Goal: Check status: Check status

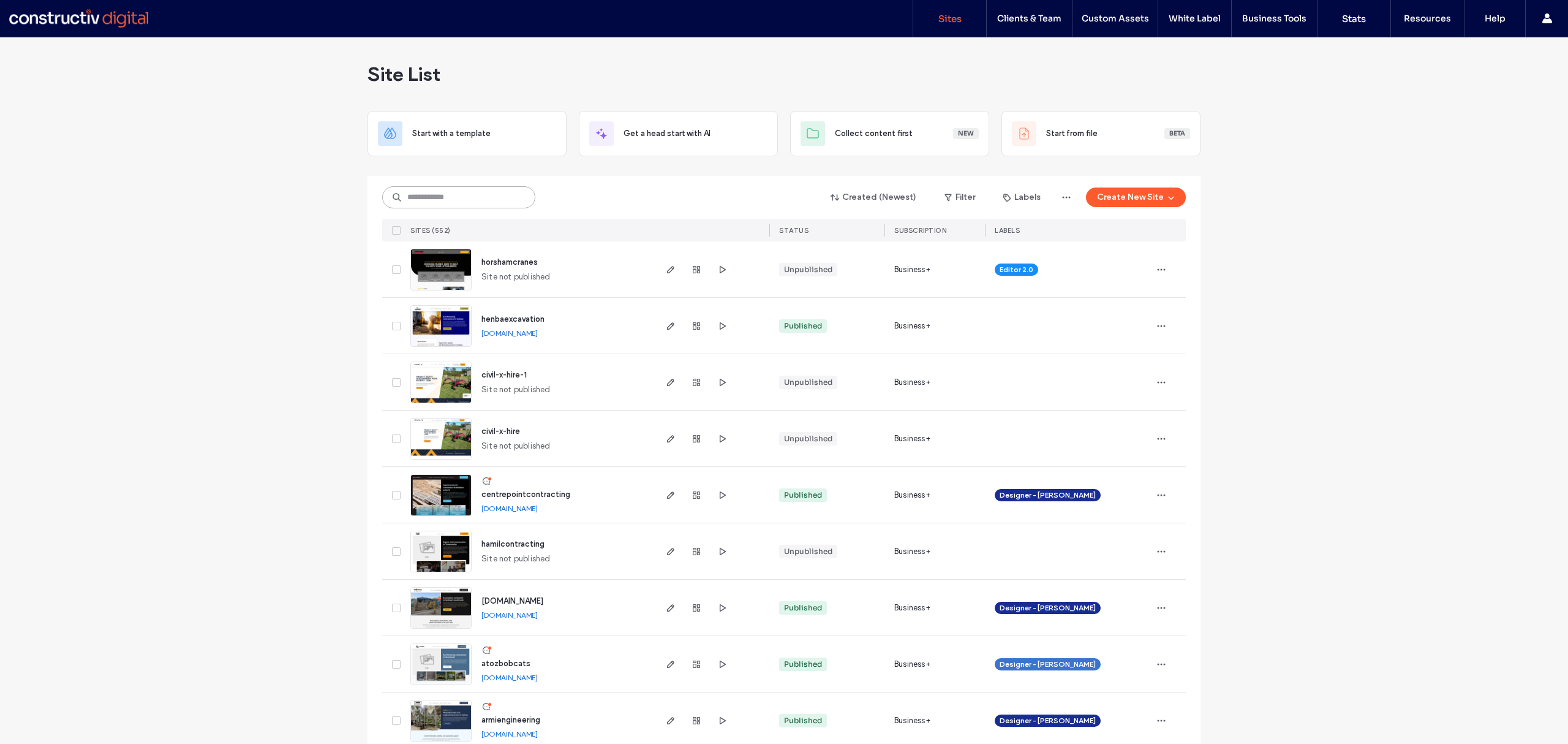
click at [414, 195] on input at bounding box center [458, 197] width 153 height 22
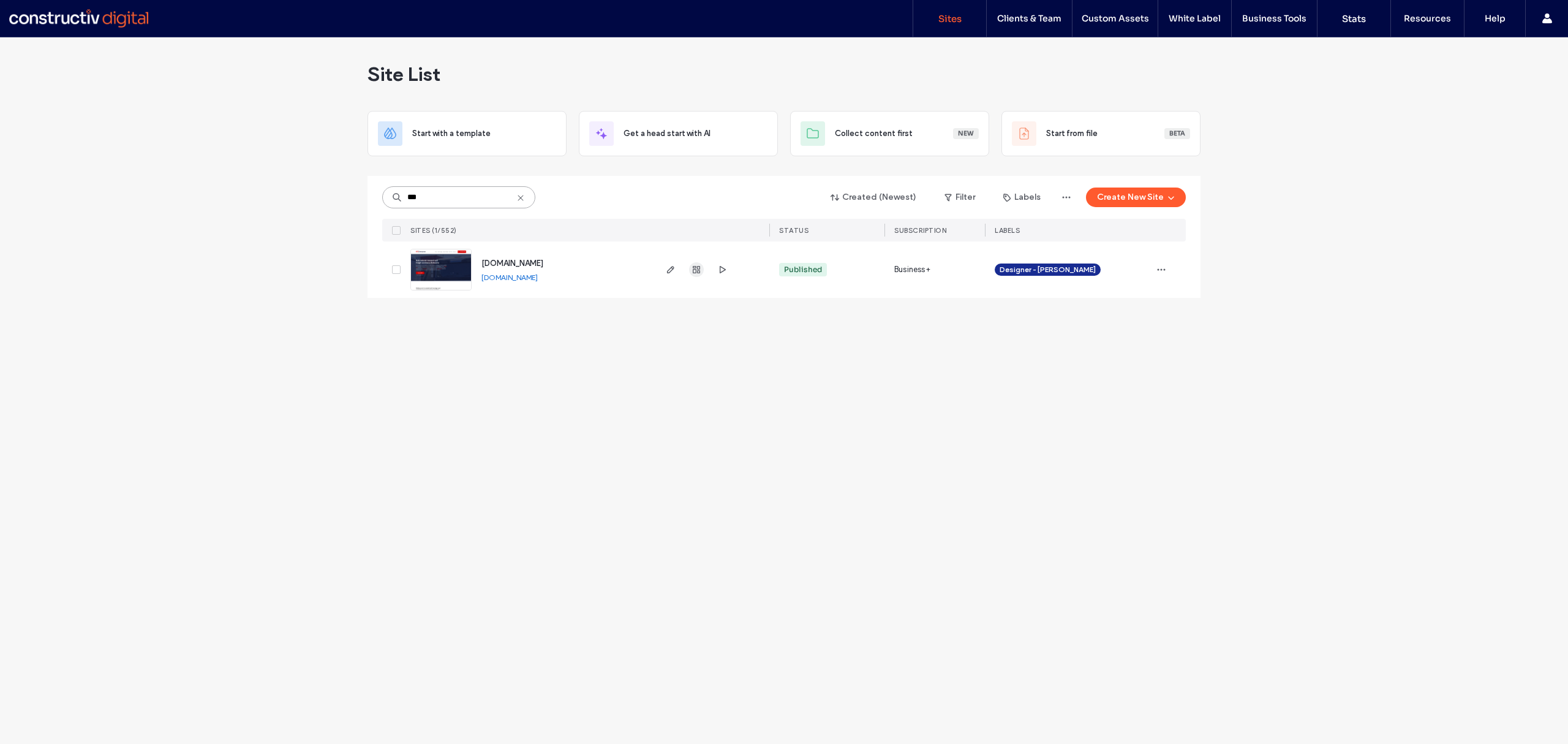
type input "***"
click at [694, 272] on icon "button" at bounding box center [696, 269] width 10 height 10
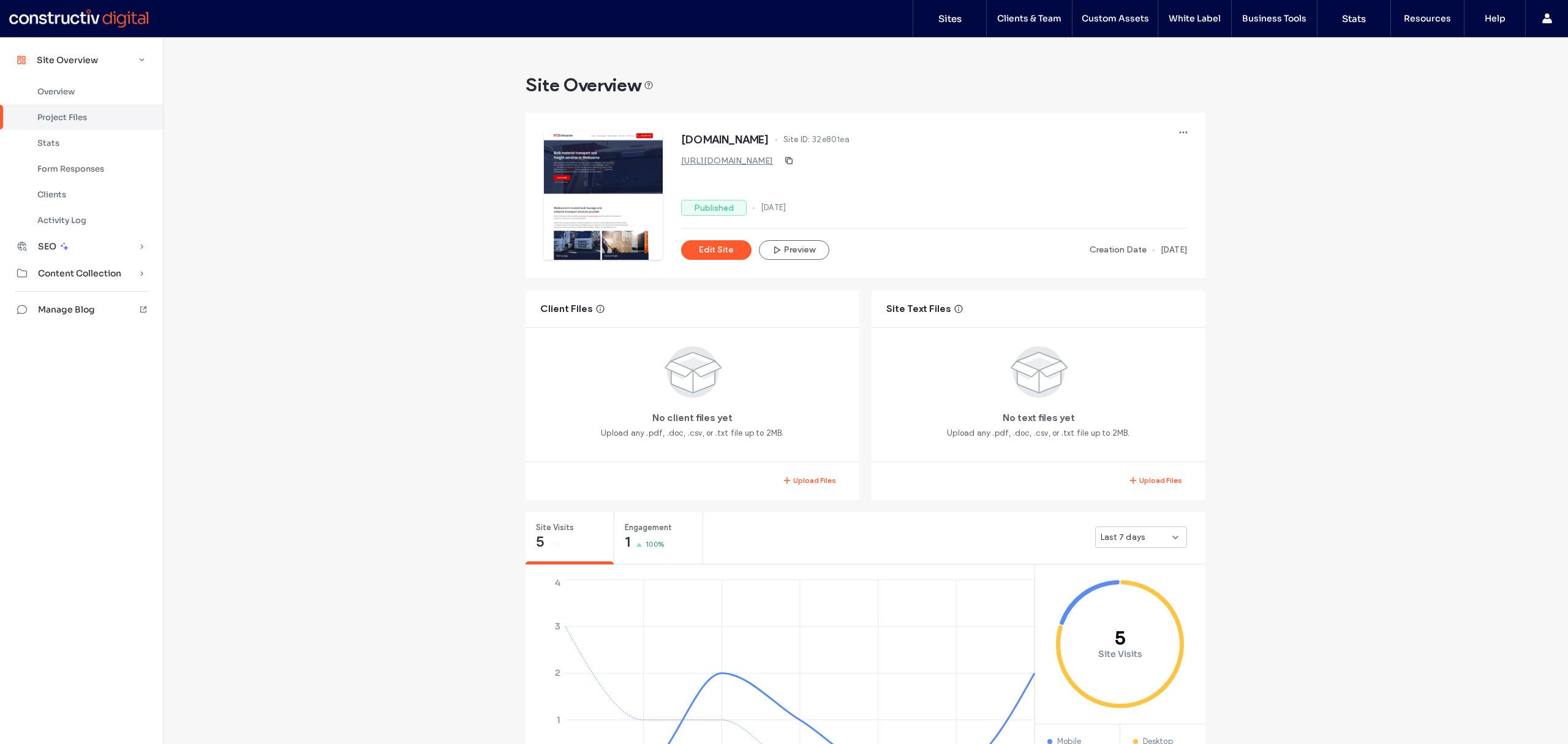
scroll to position [277, 0]
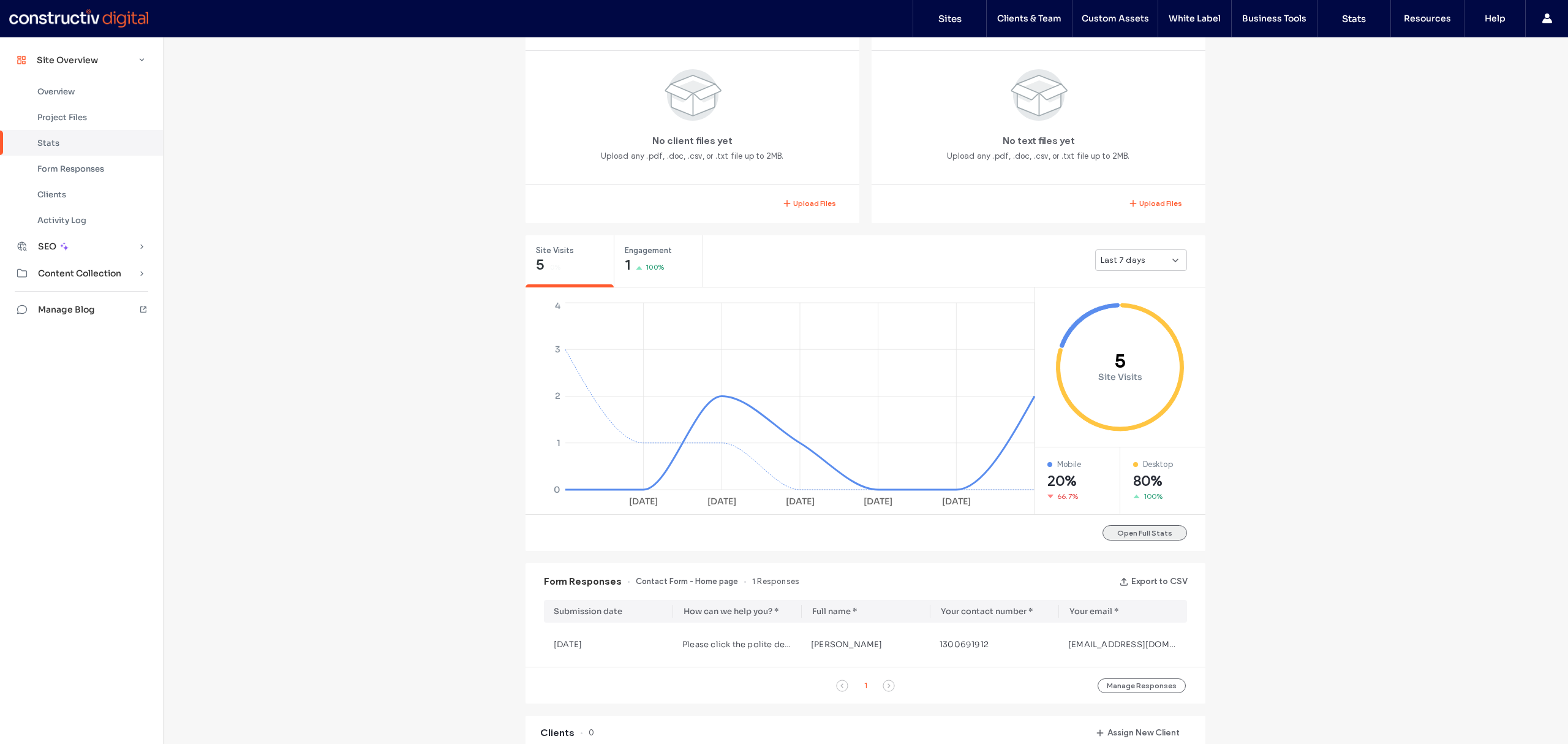
click at [1148, 539] on button "Open Full Stats" at bounding box center [1144, 533] width 84 height 15
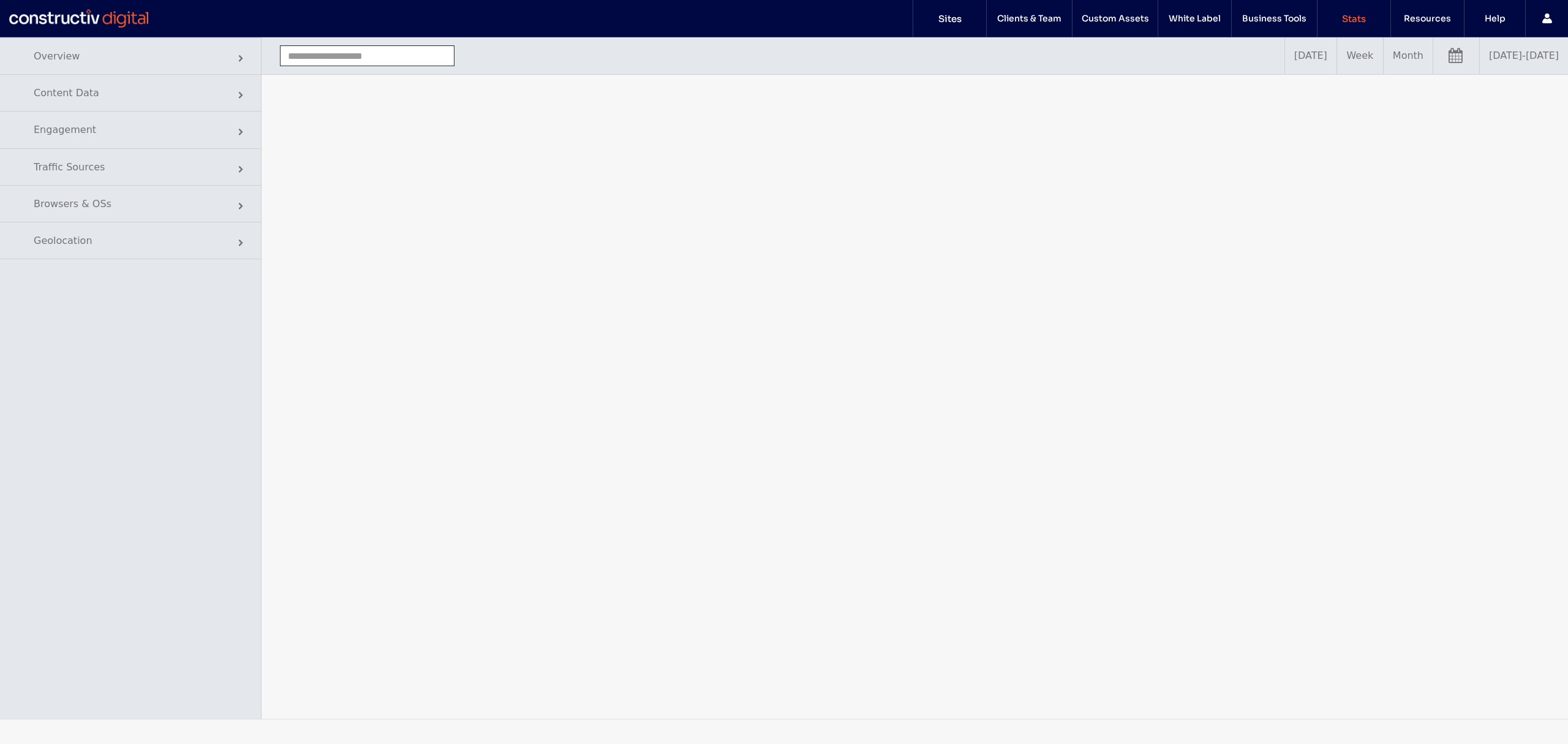
type input "**********"
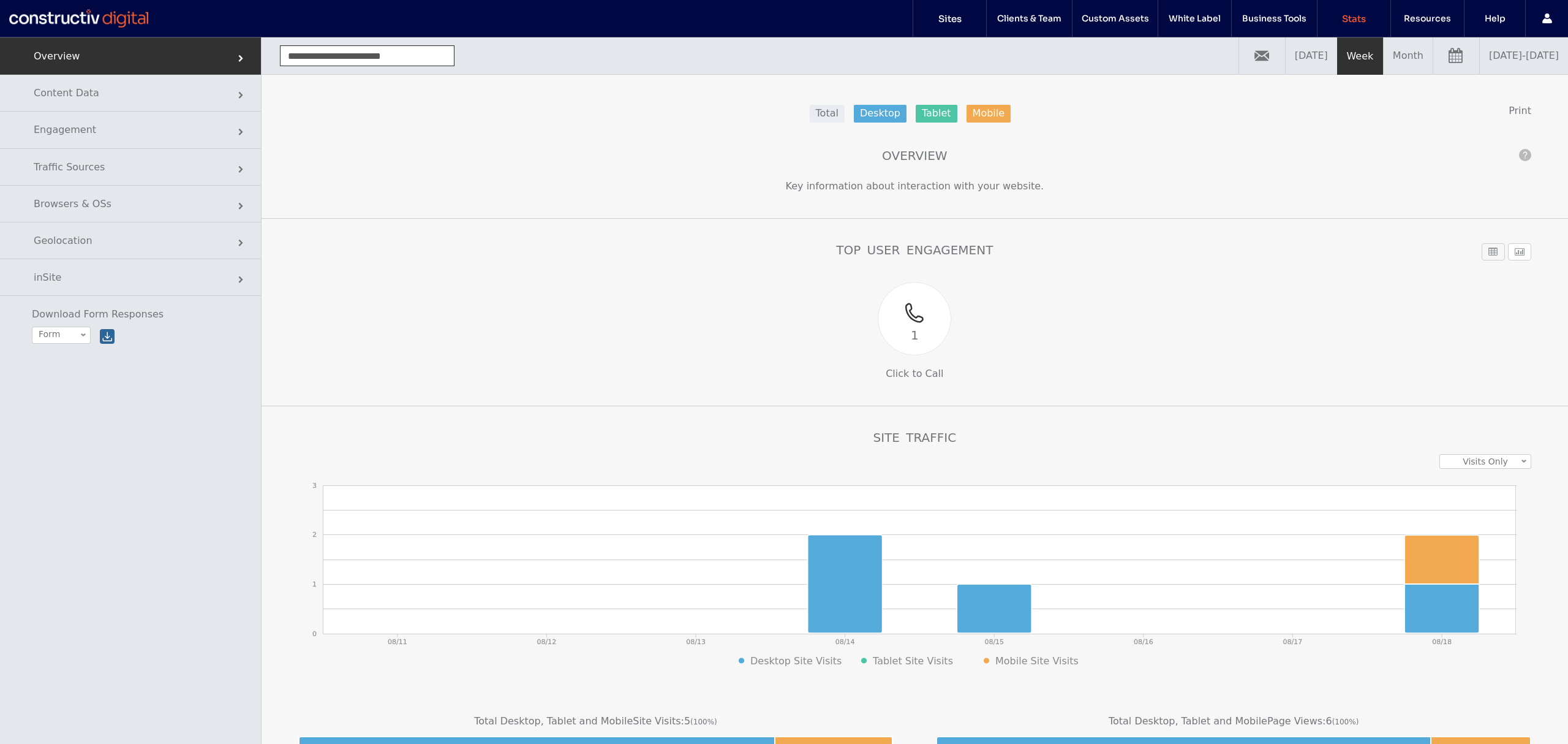
click at [1494, 53] on link "08/11/2025 - 08/18/2025" at bounding box center [1524, 56] width 88 height 37
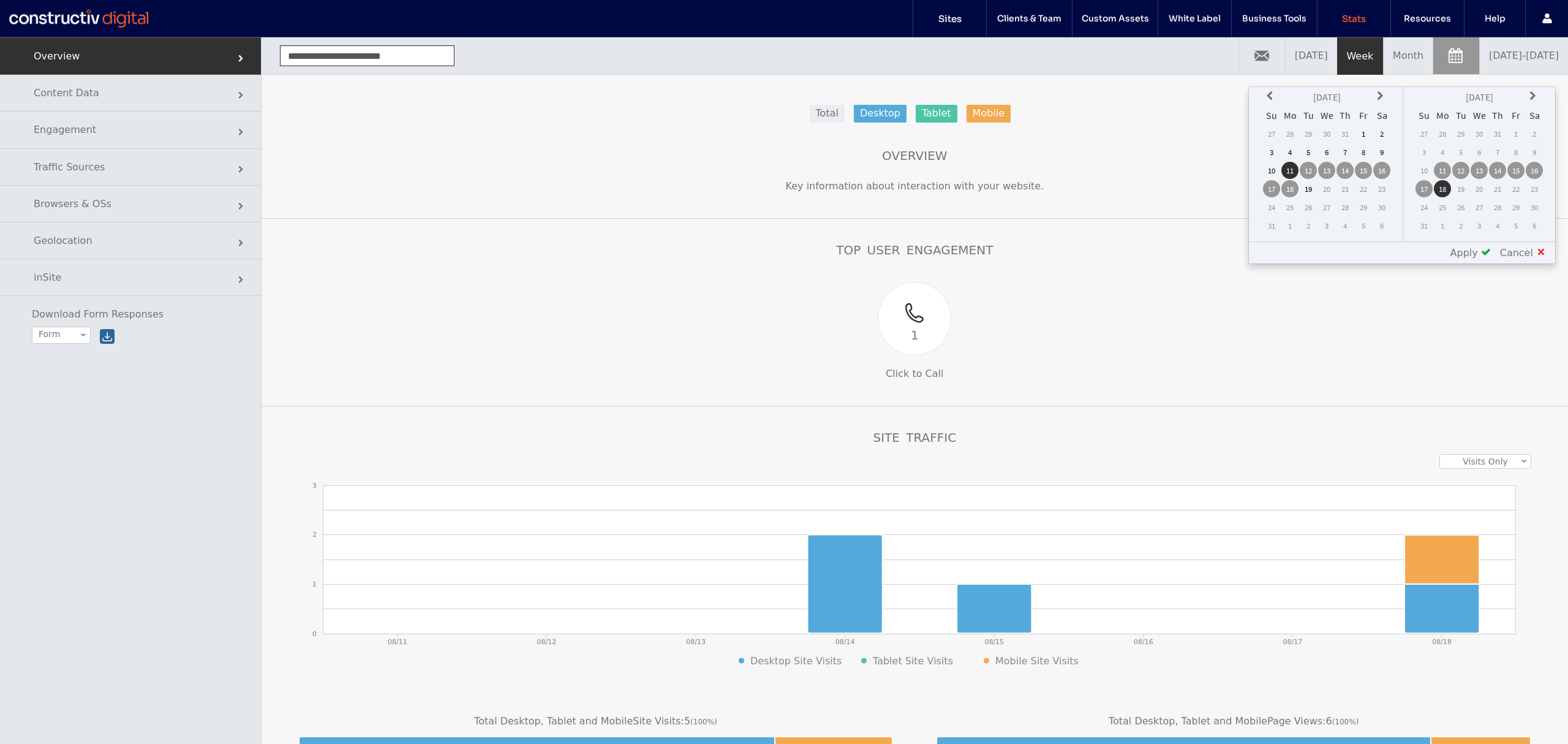
click at [1272, 96] on th at bounding box center [1271, 96] width 17 height 17
click at [1347, 133] on td "1" at bounding box center [1345, 133] width 17 height 17
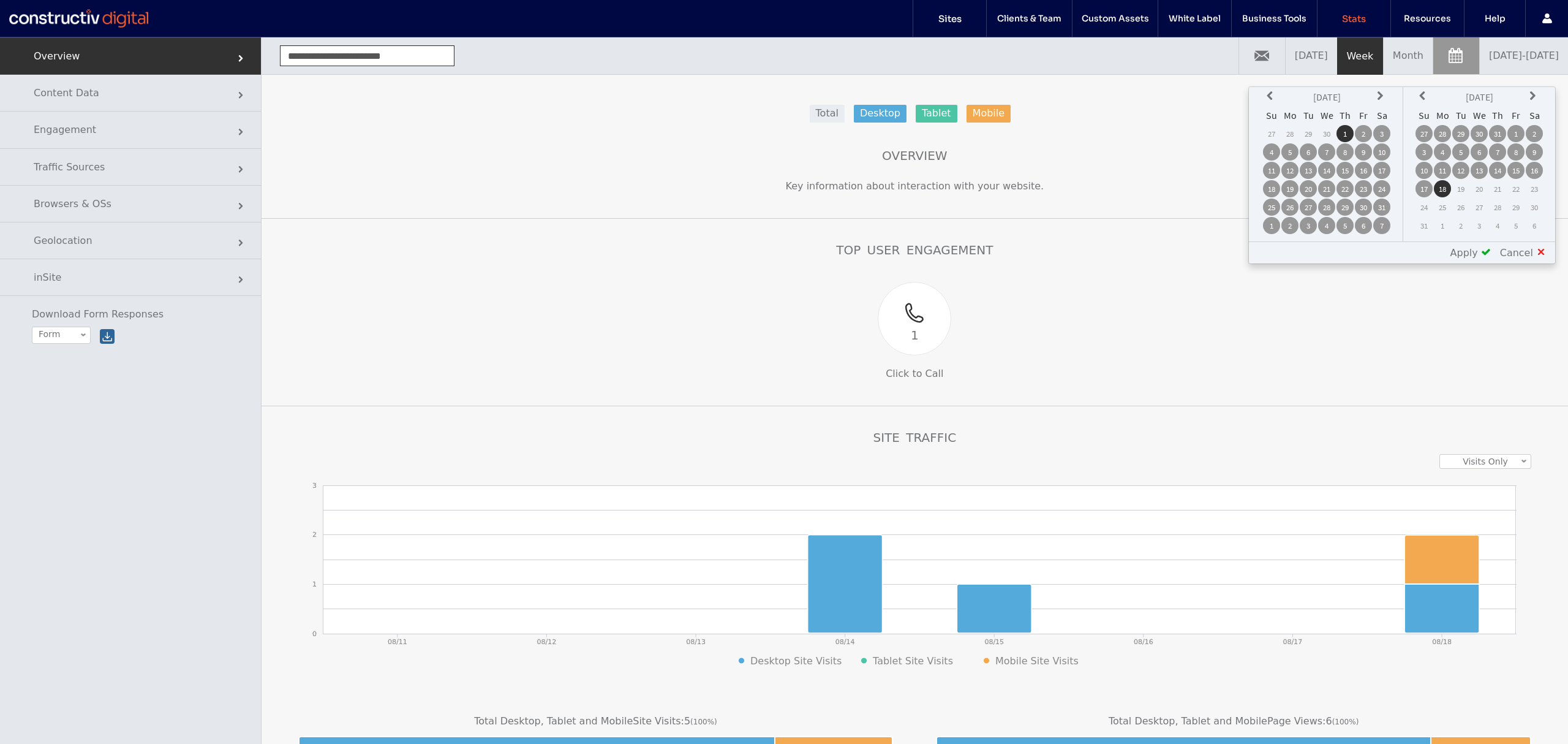
click at [1501, 131] on td "31" at bounding box center [1497, 133] width 17 height 17
click at [1483, 251] on div "Apply" at bounding box center [1466, 253] width 49 height 11
